Goal: Task Accomplishment & Management: Complete application form

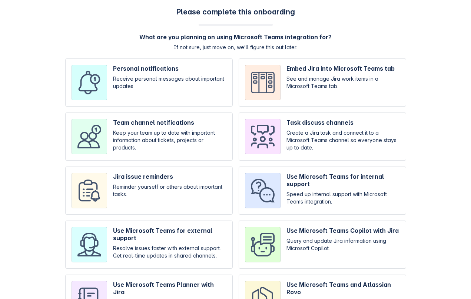
click at [392, 135] on input "checkbox" at bounding box center [322, 137] width 167 height 48
checkbox input "true"
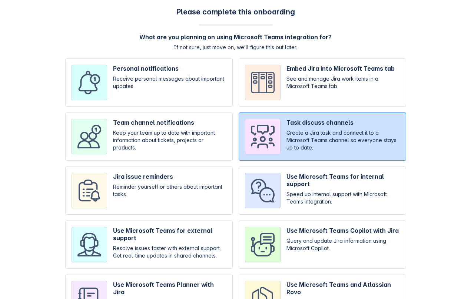
scroll to position [50, 0]
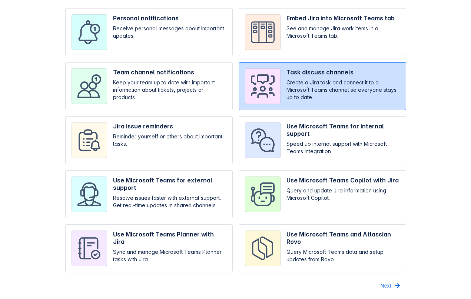
click at [385, 283] on span "Next" at bounding box center [386, 286] width 11 height 12
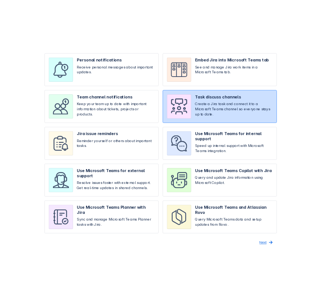
scroll to position [0, 0]
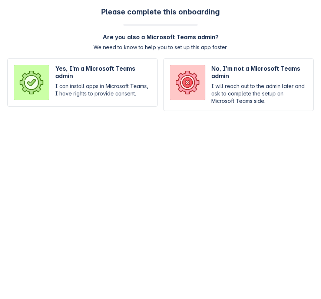
click at [278, 87] on input "radio" at bounding box center [238, 85] width 150 height 53
radio input "true"
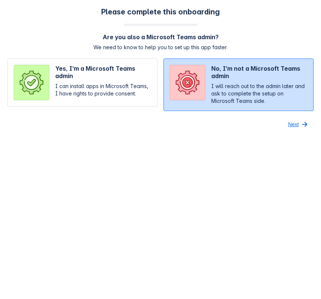
click at [294, 123] on span "Next" at bounding box center [293, 125] width 11 height 12
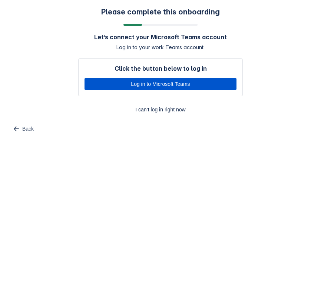
click at [226, 82] on span "Log in to Microsoft Teams" at bounding box center [160, 84] width 143 height 12
